Goal: Information Seeking & Learning: Learn about a topic

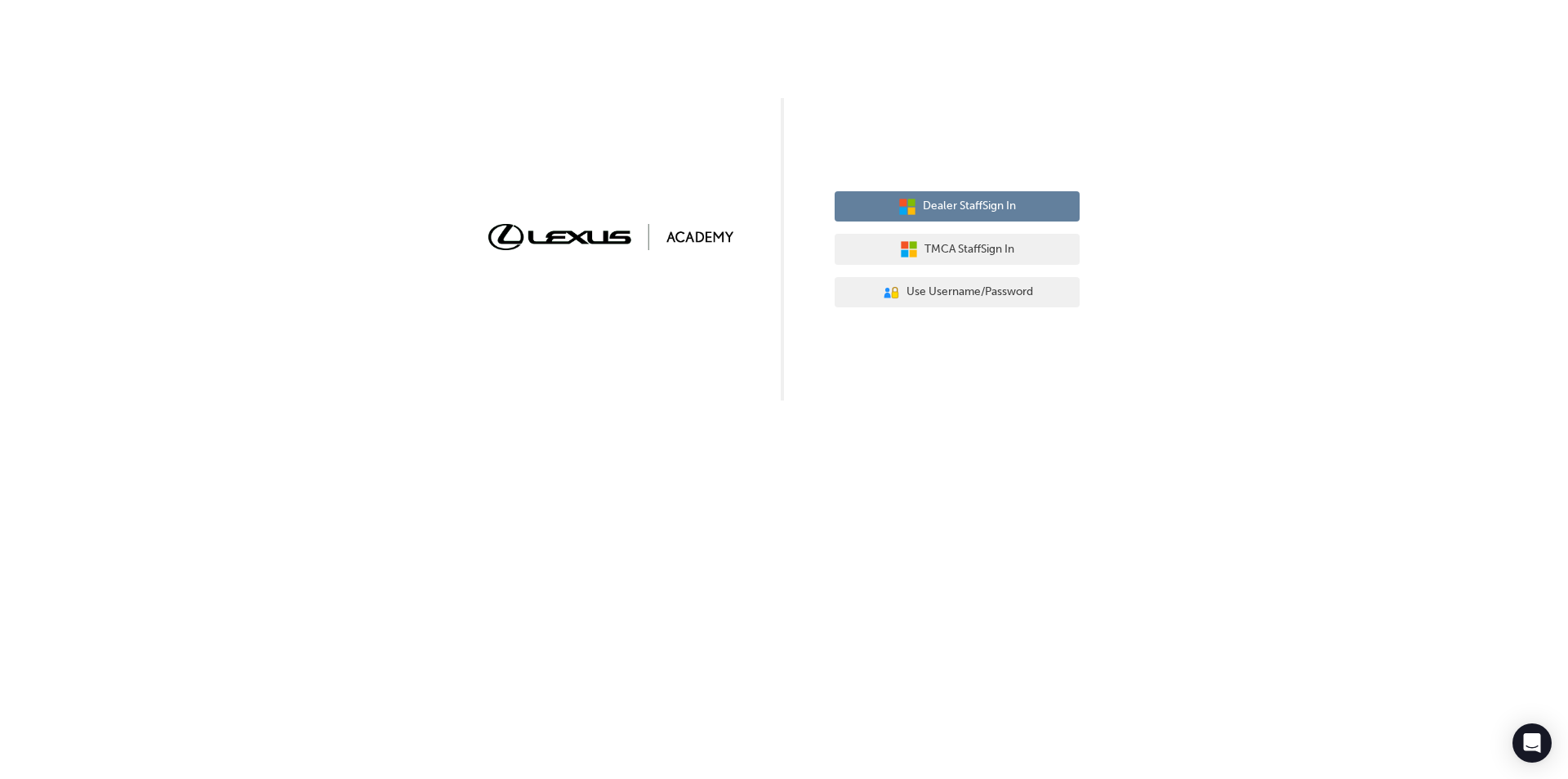
click at [978, 215] on span "Dealer Staff Sign In" at bounding box center [969, 206] width 93 height 18
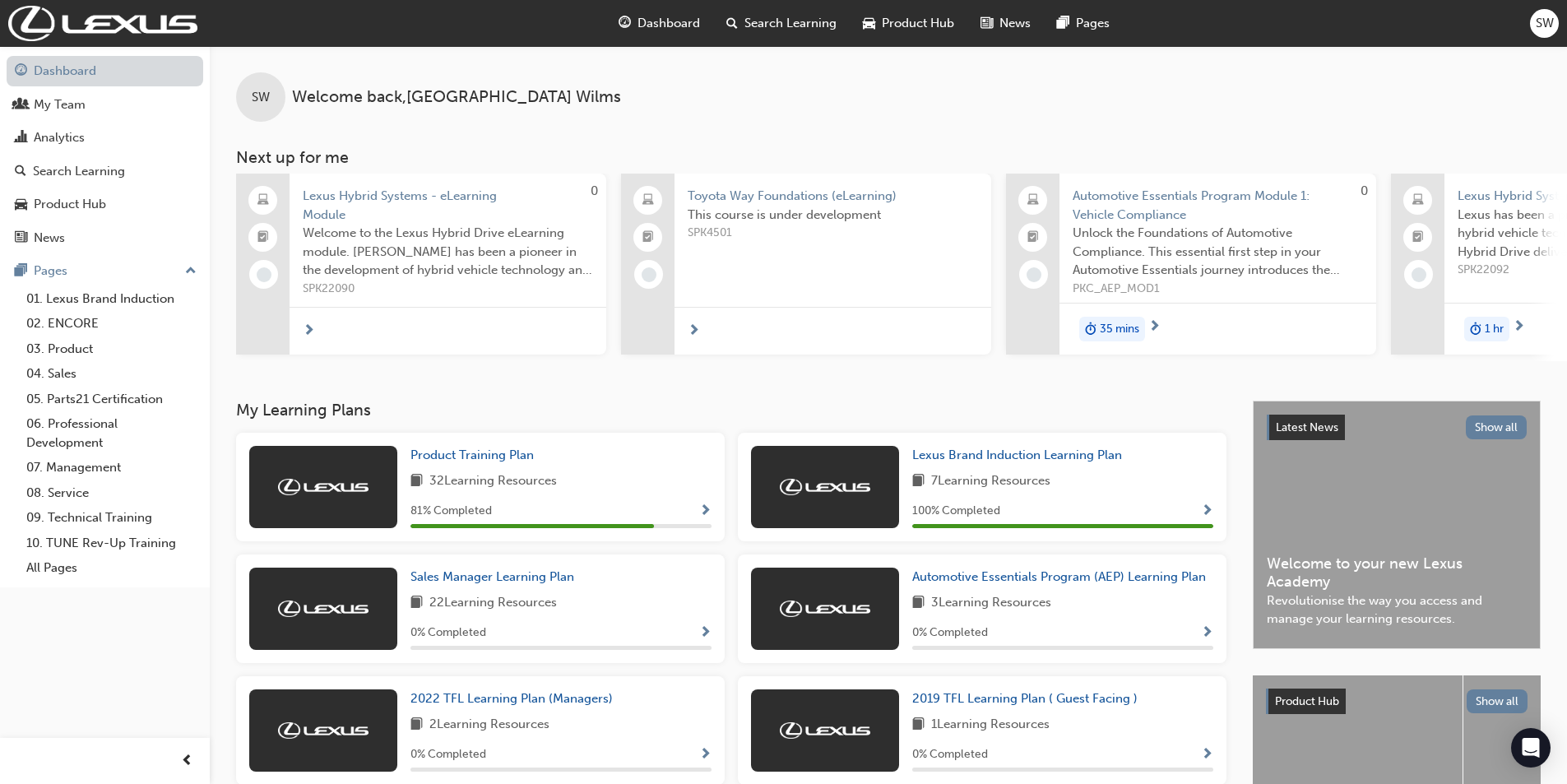
click at [77, 66] on link "Dashboard" at bounding box center [105, 71] width 196 height 30
click at [753, 16] on span "Search Learning" at bounding box center [790, 22] width 92 height 18
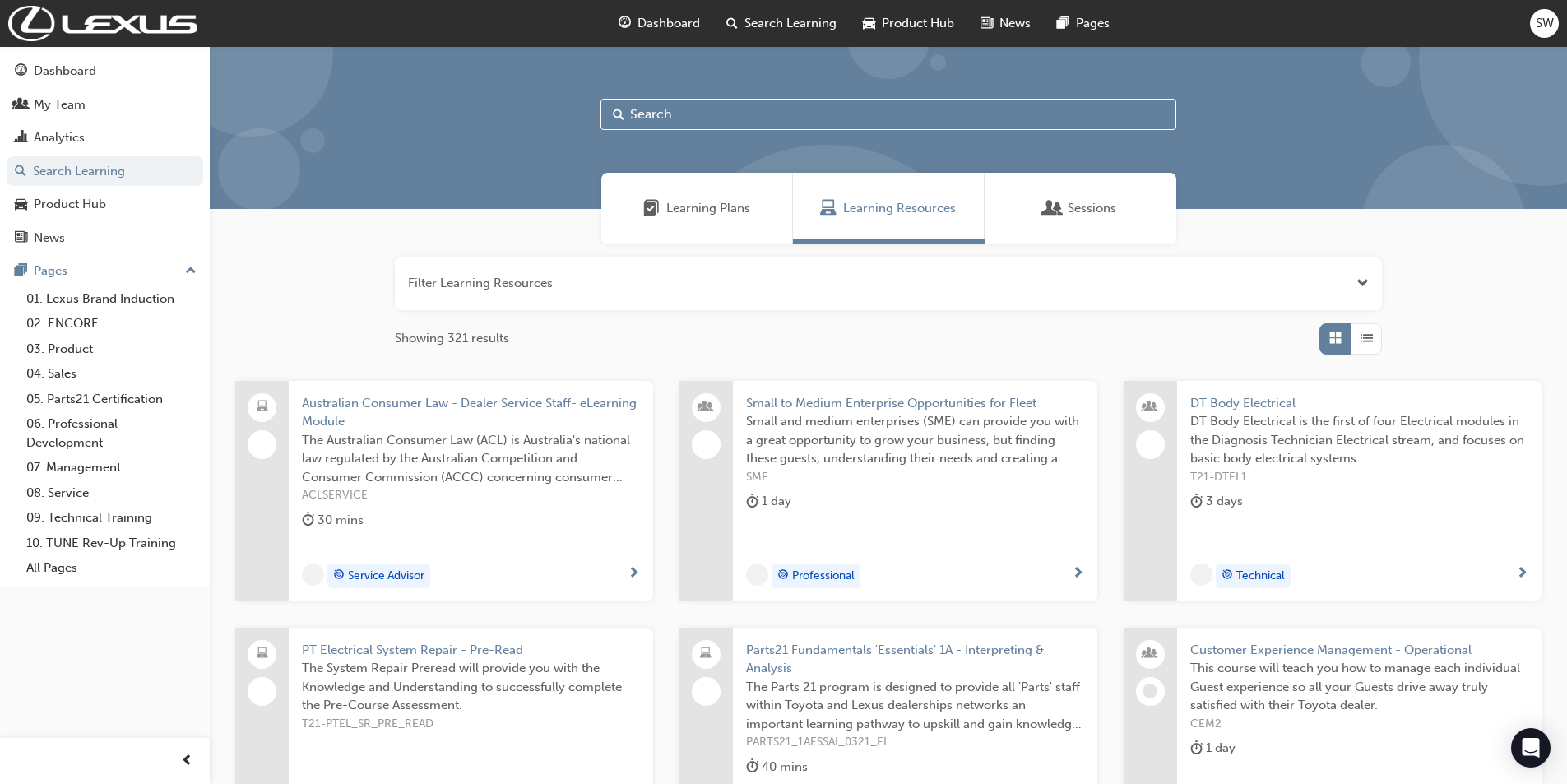
click at [726, 112] on input "text" at bounding box center [888, 115] width 575 height 31
type input "ELEVATE"
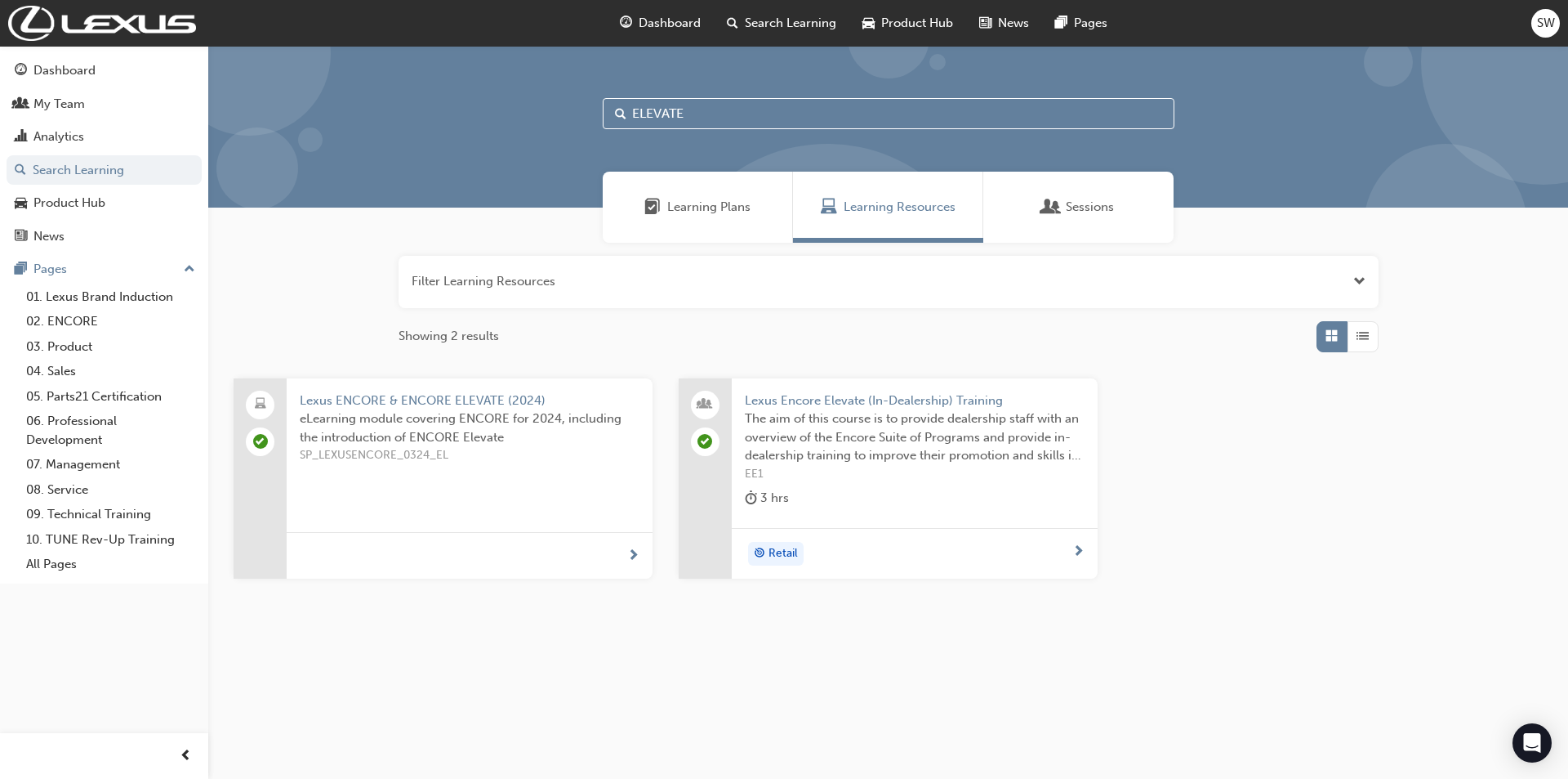
click at [831, 398] on span "Lexus Encore Elevate (In-Dealership) Training" at bounding box center [915, 400] width 340 height 18
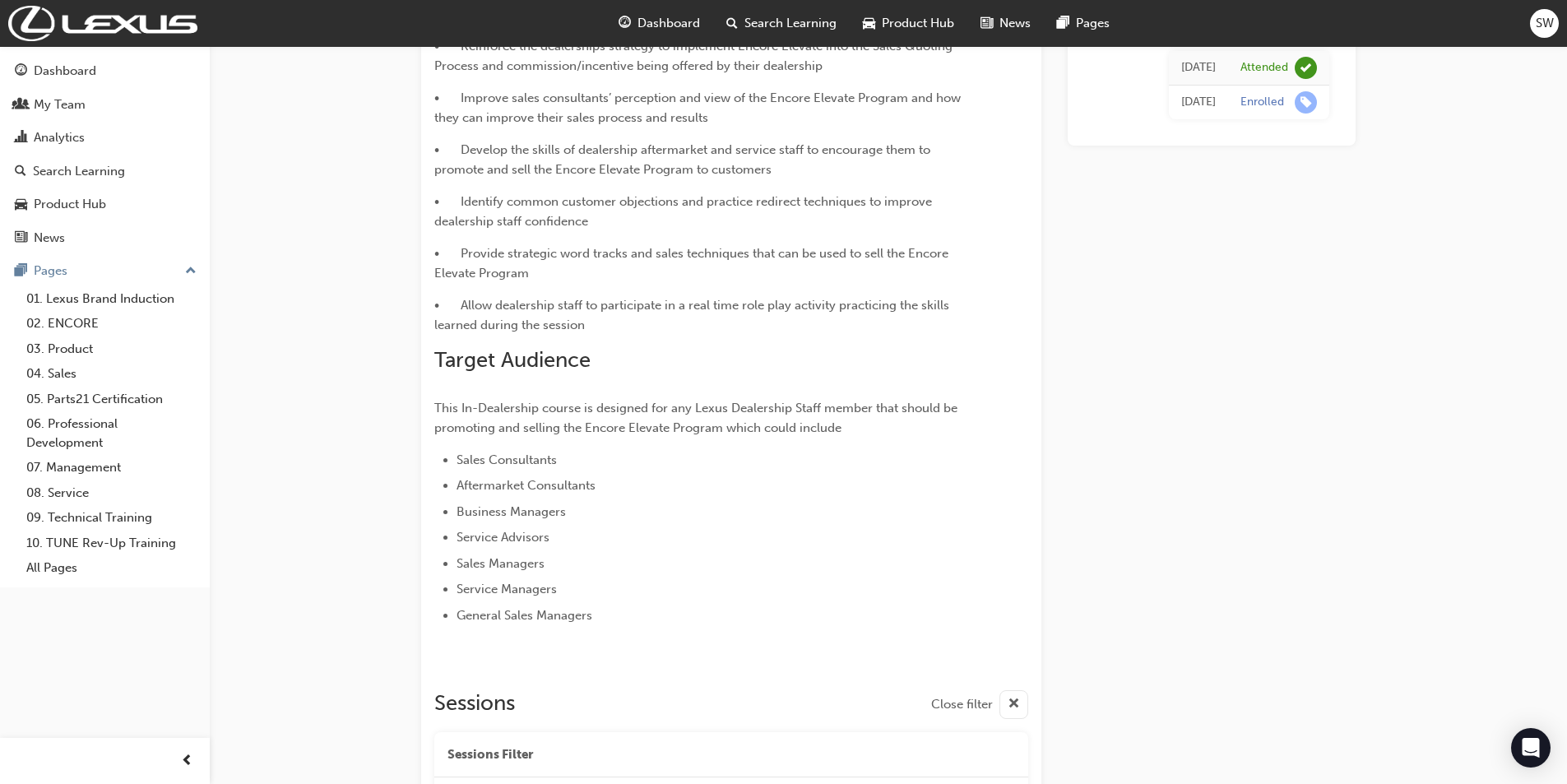
scroll to position [262, 0]
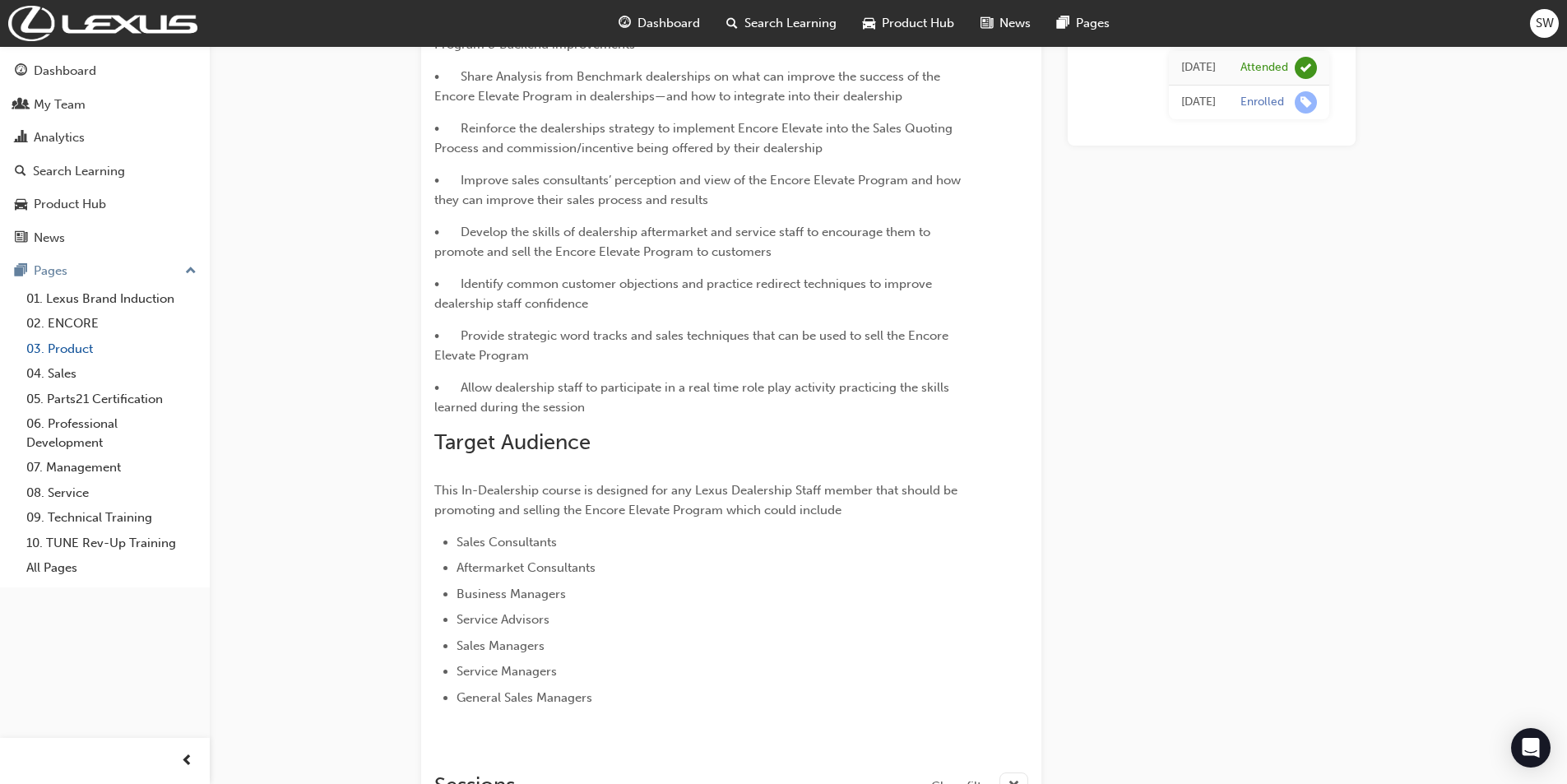
click at [80, 349] on link "03. Product" at bounding box center [111, 349] width 184 height 25
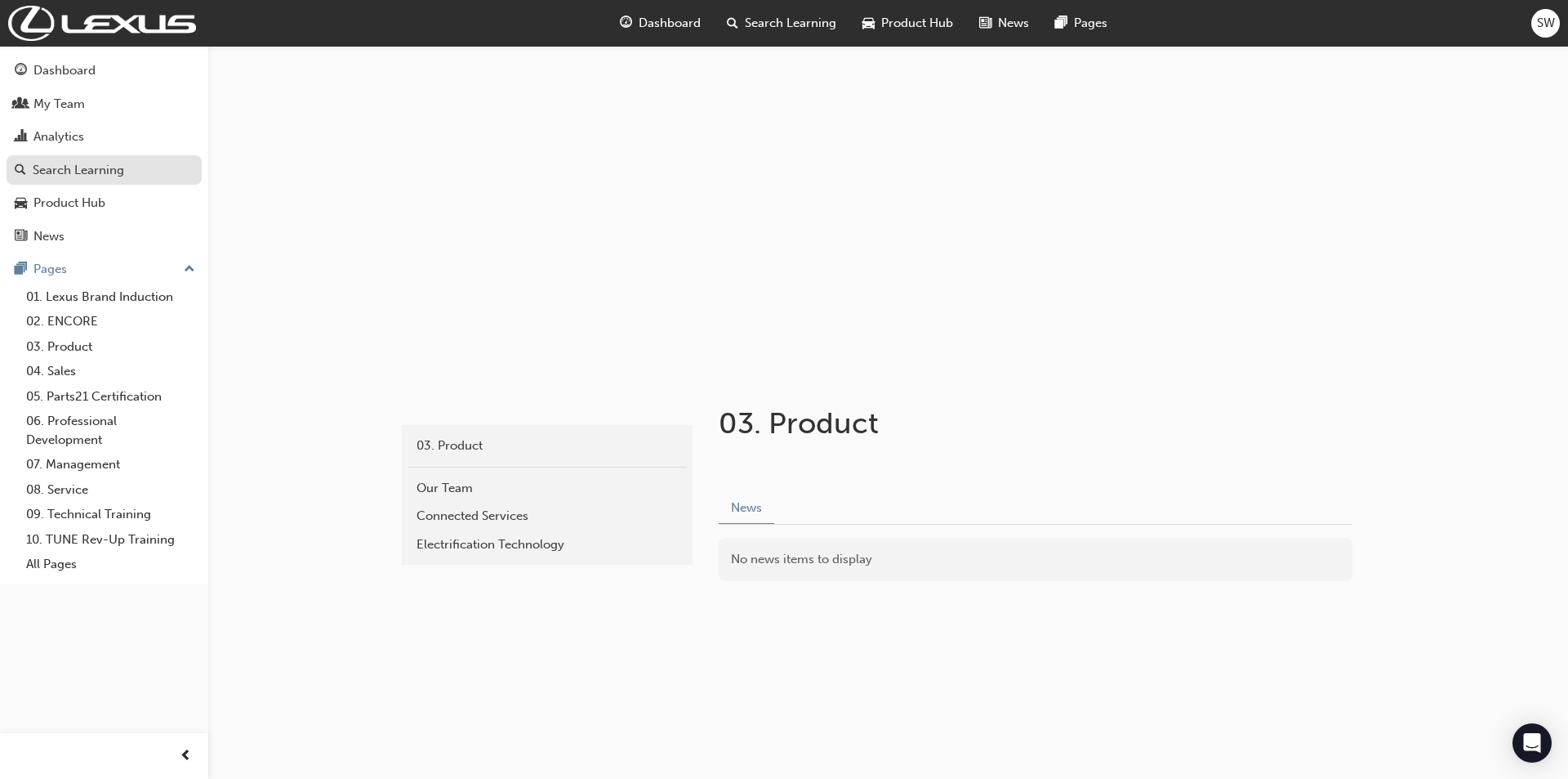
click at [75, 175] on div "Search Learning" at bounding box center [78, 170] width 92 height 18
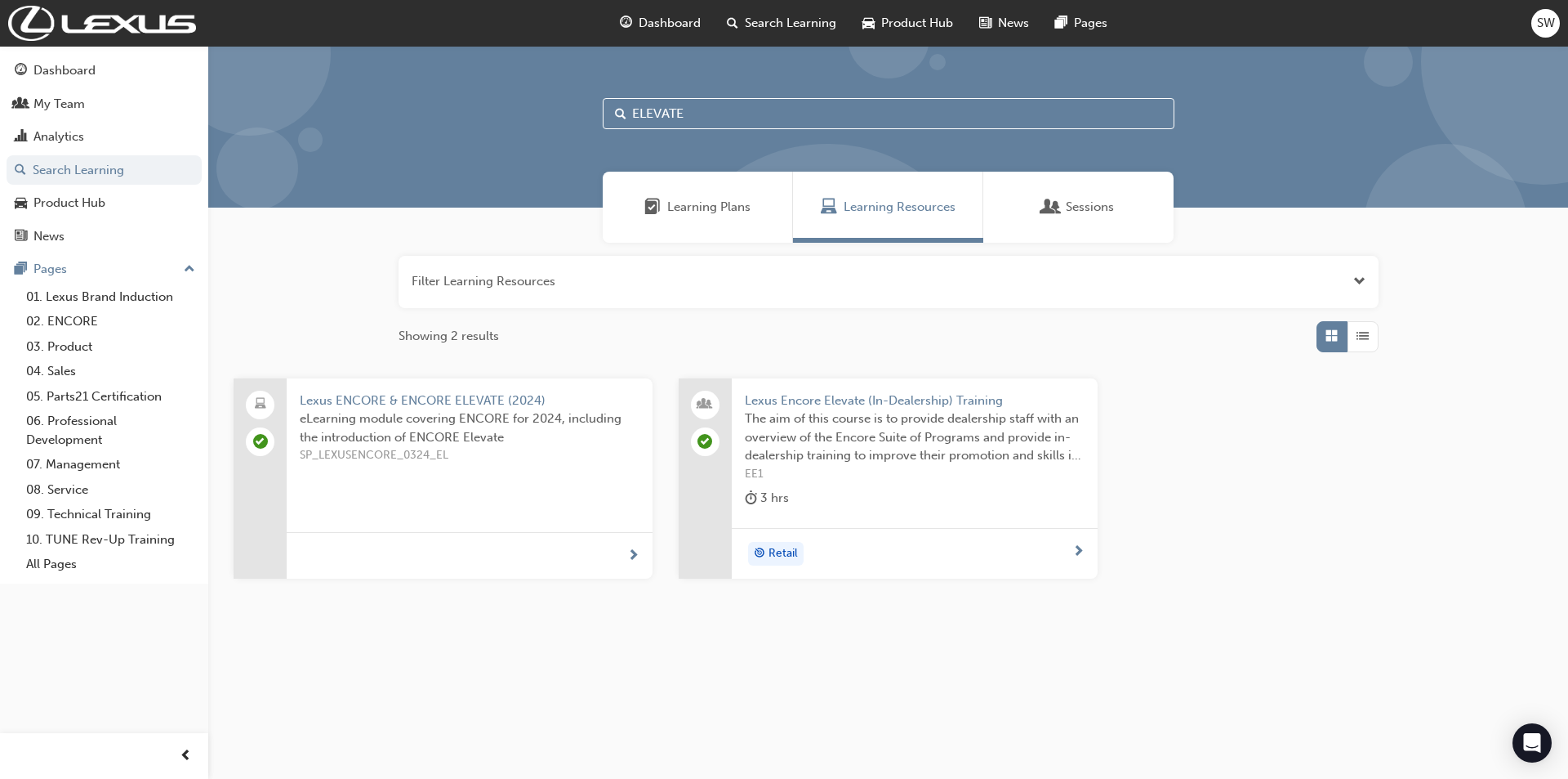
click at [454, 402] on span "Lexus ENCORE & ENCORE ELEVATE (2024)" at bounding box center [470, 400] width 340 height 18
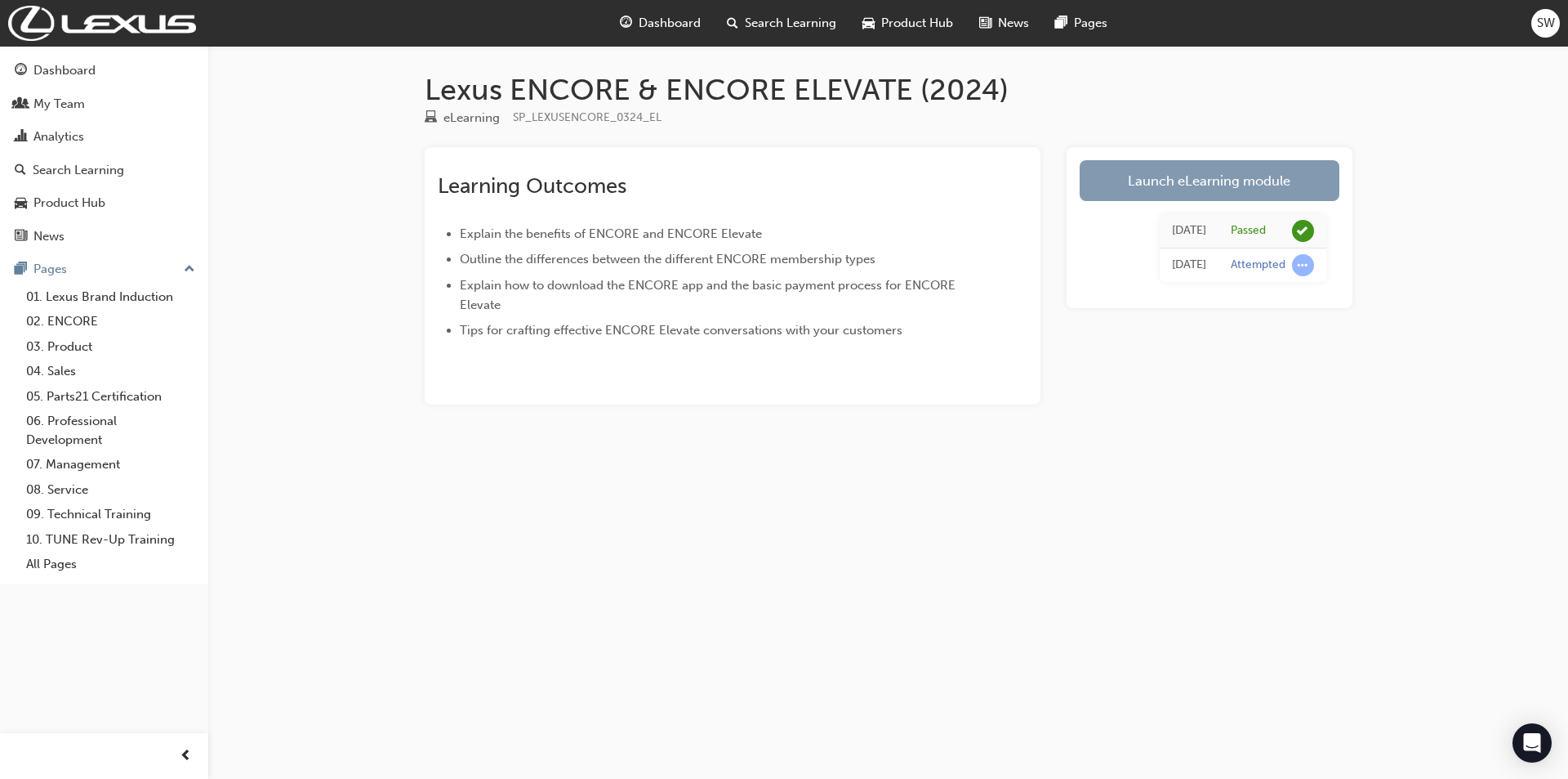
click at [1200, 194] on link "Launch eLearning module" at bounding box center [1209, 181] width 260 height 41
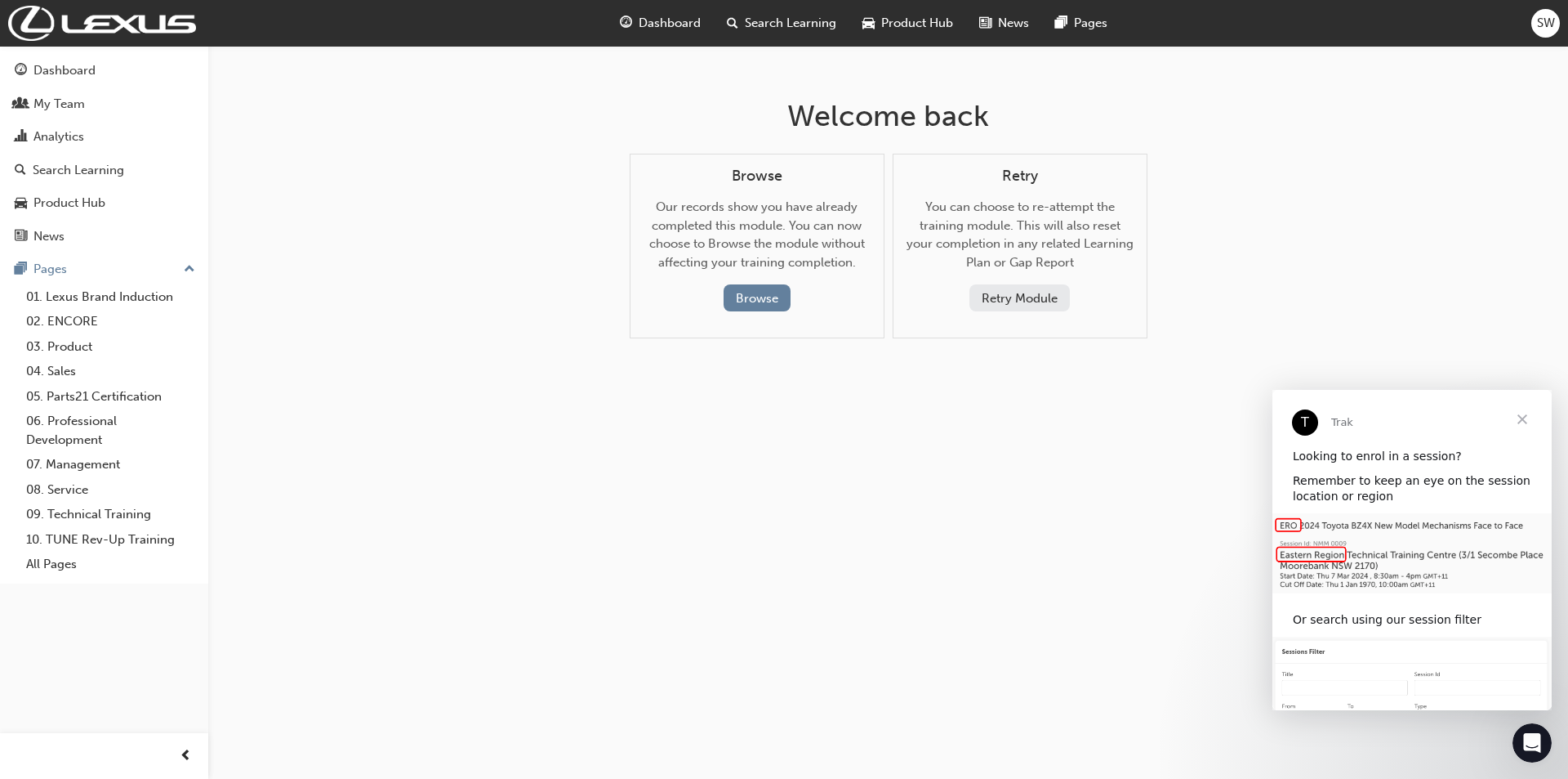
click at [1520, 422] on span "Close" at bounding box center [1522, 419] width 59 height 59
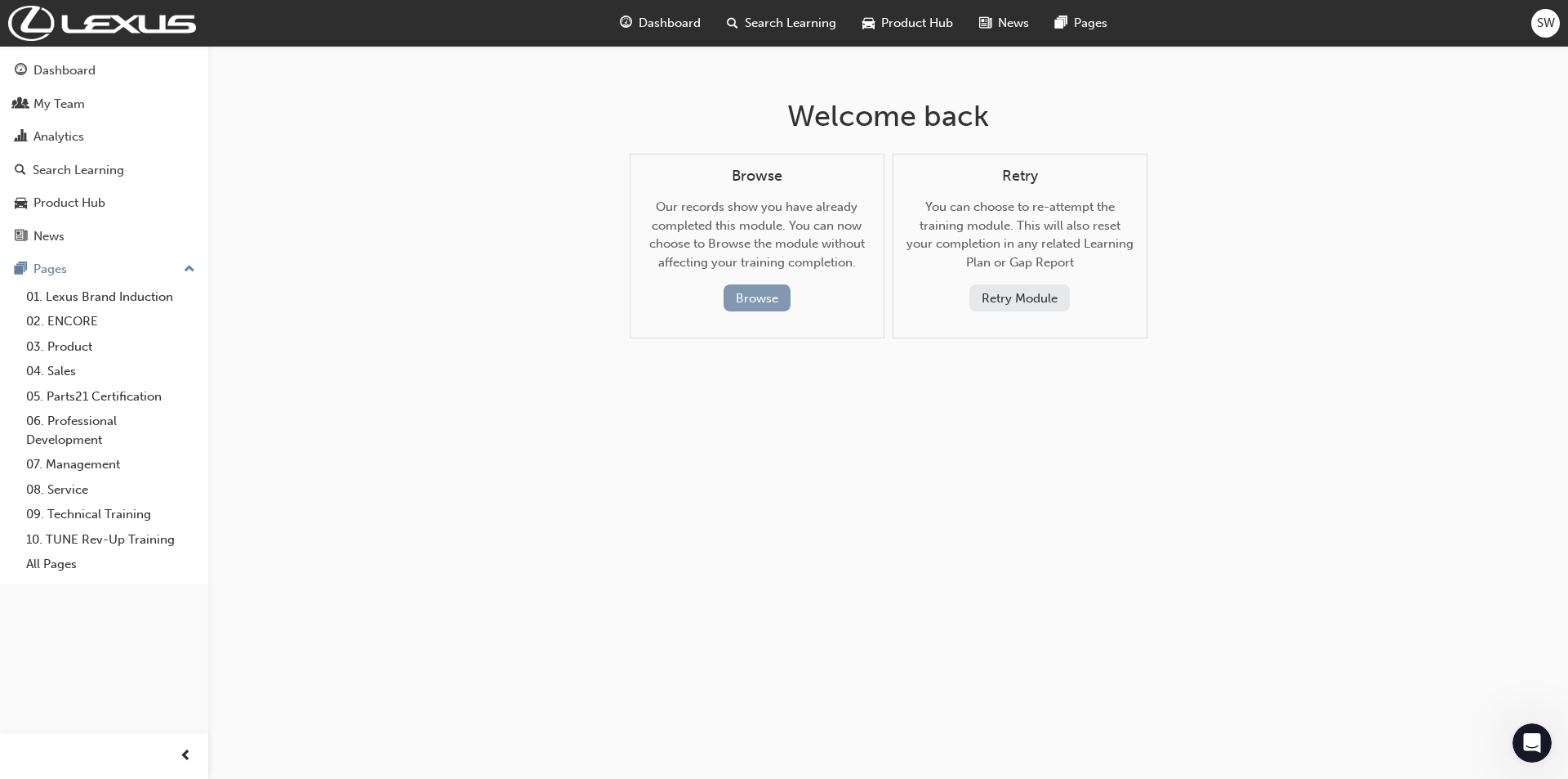
click at [748, 294] on button "Browse" at bounding box center [756, 298] width 67 height 27
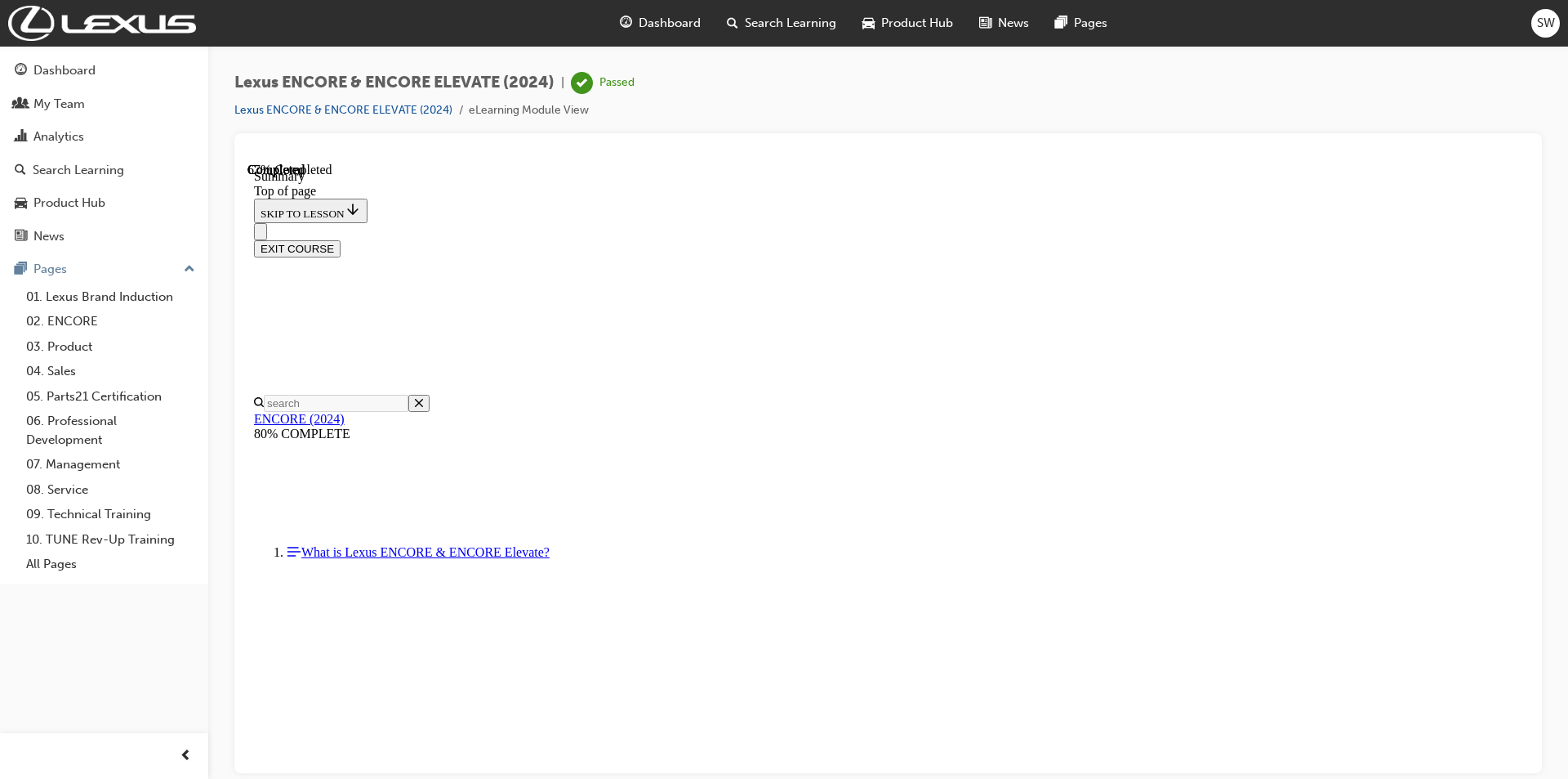
scroll to position [50, 0]
